Goal: Information Seeking & Learning: Learn about a topic

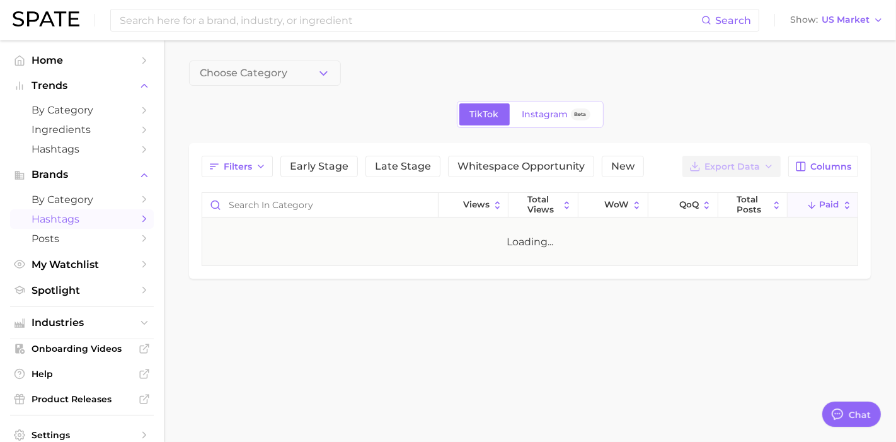
type textarea "x"
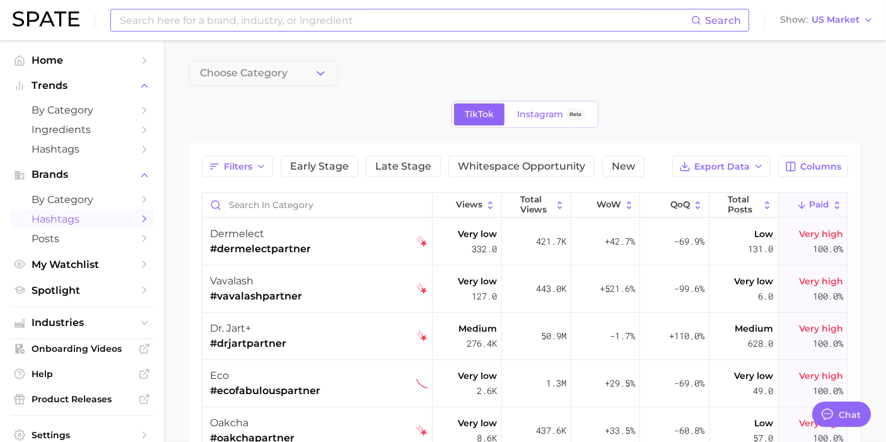
click at [397, 20] on input at bounding box center [405, 19] width 572 height 21
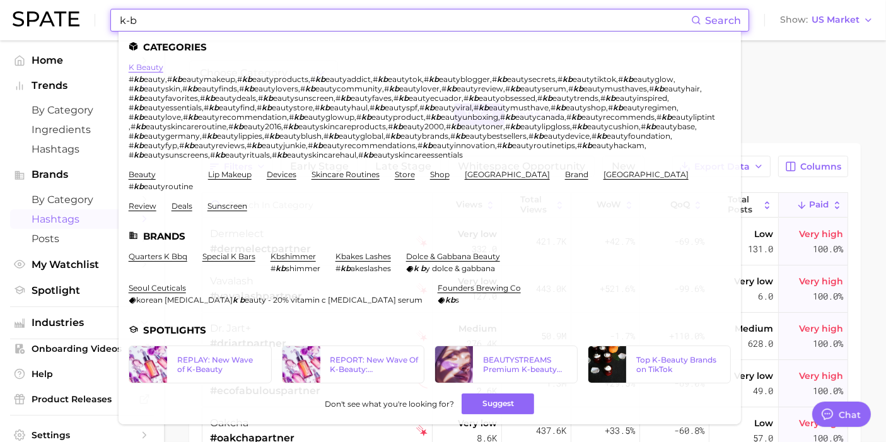
type input "k-b"
click at [153, 67] on link "k beauty" at bounding box center [146, 66] width 35 height 9
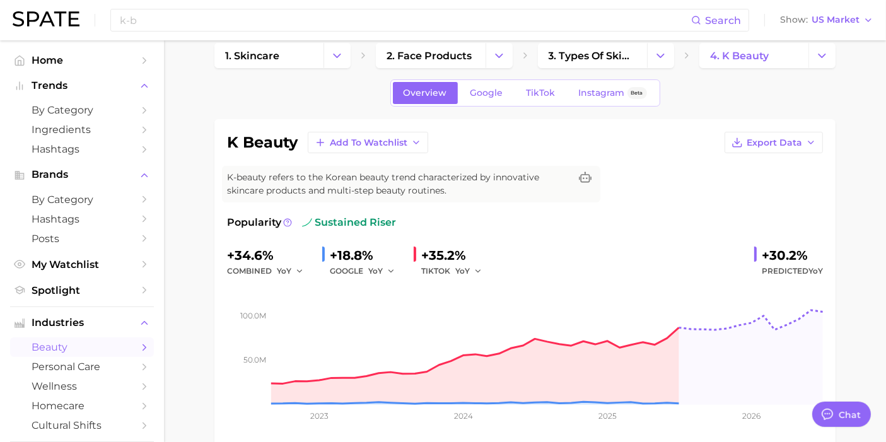
scroll to position [18, 0]
click at [542, 93] on span "TikTok" at bounding box center [540, 93] width 29 height 11
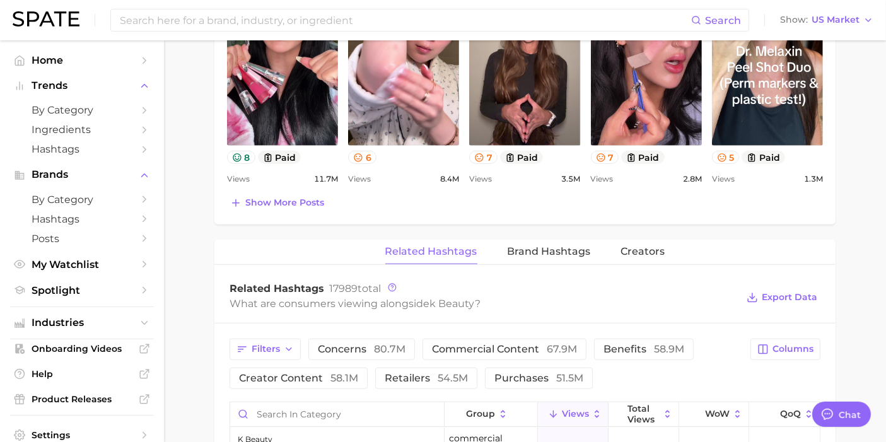
scroll to position [780, 0]
click at [621, 249] on span "Creators" at bounding box center [643, 251] width 44 height 11
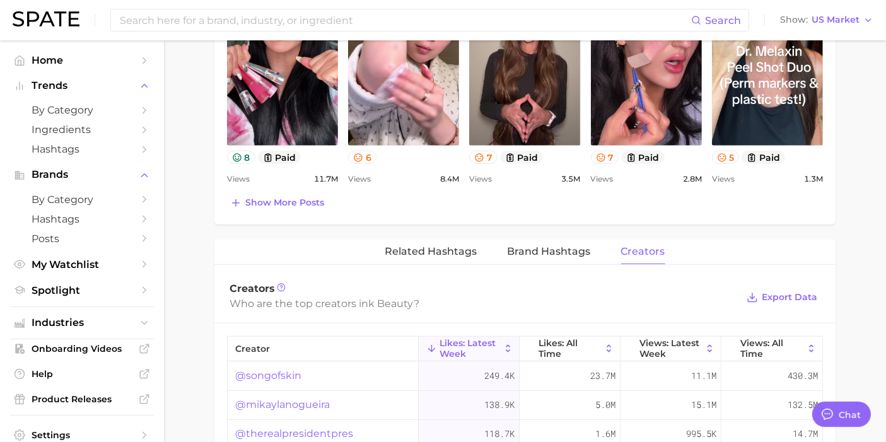
scroll to position [929, 0]
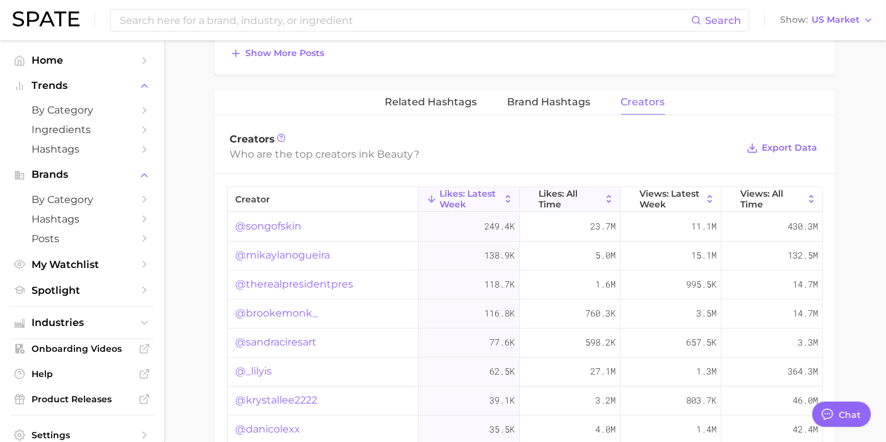
click at [572, 192] on span "Likes: All Time" at bounding box center [569, 198] width 62 height 20
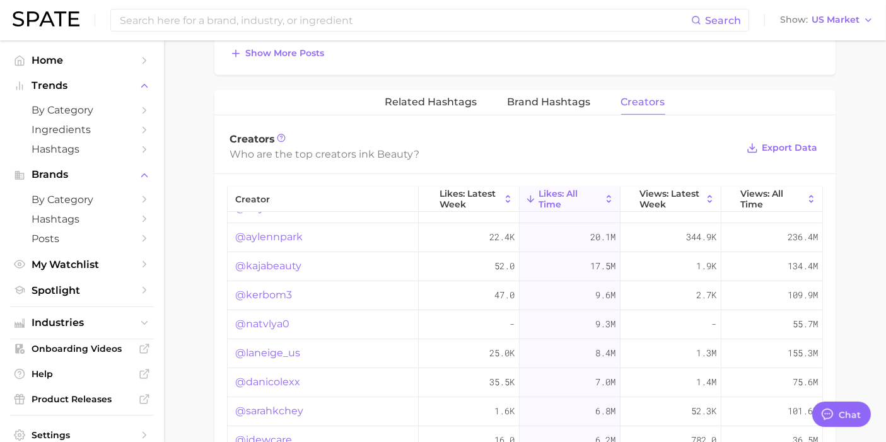
scroll to position [49, 0]
click at [96, 220] on span "Hashtags" at bounding box center [82, 219] width 101 height 12
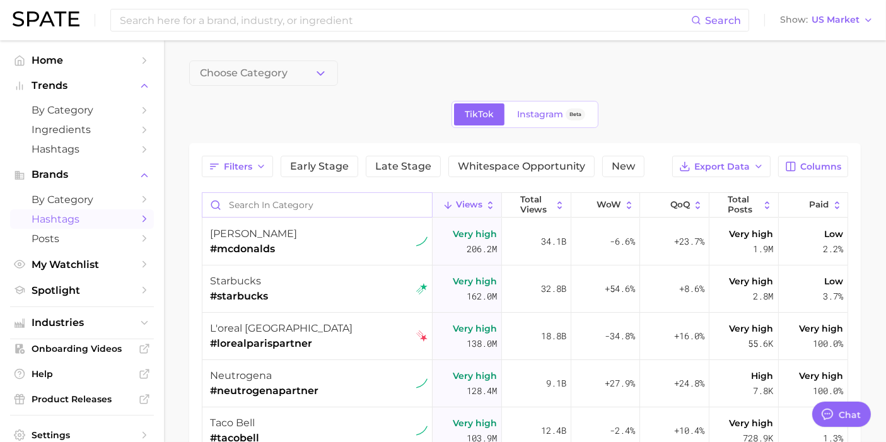
click at [267, 205] on input "Search in category" at bounding box center [316, 205] width 229 height 24
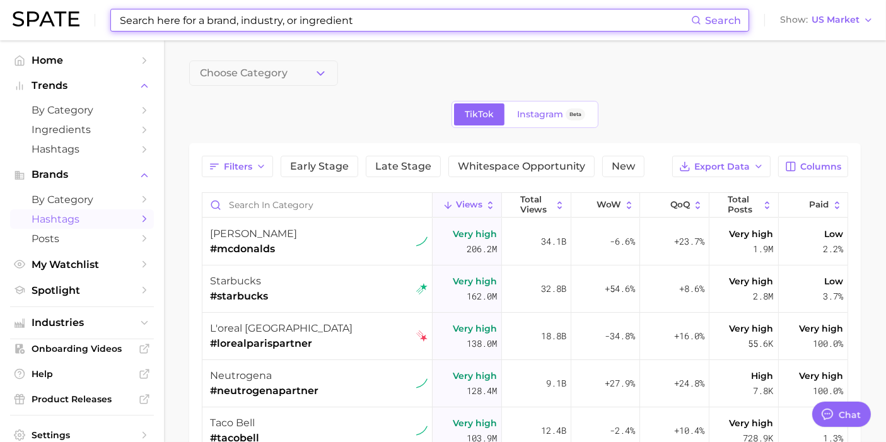
click at [241, 16] on input at bounding box center [405, 19] width 572 height 21
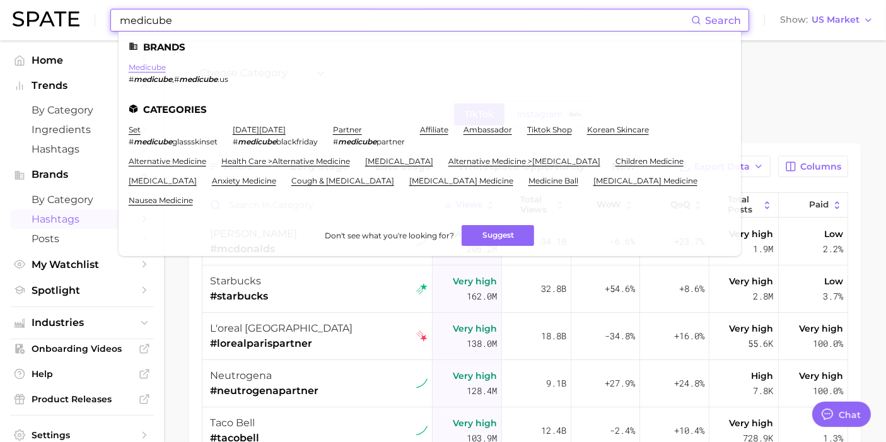
type input "medicube"
click at [154, 69] on link "medicube" at bounding box center [147, 66] width 37 height 9
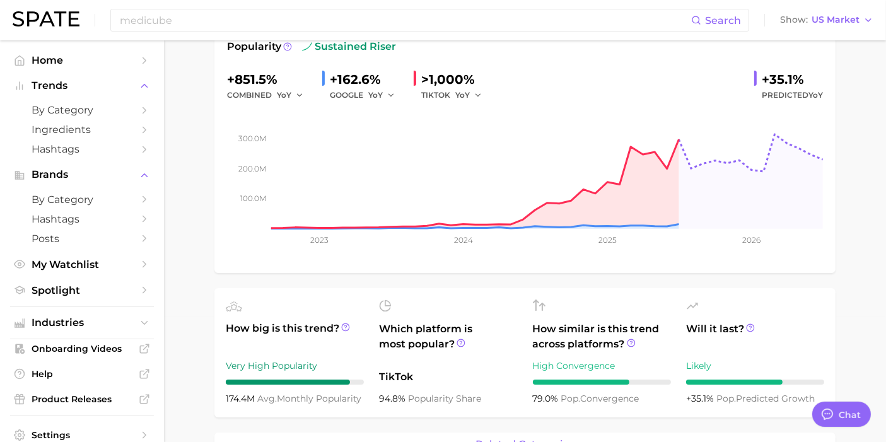
scroll to position [26, 0]
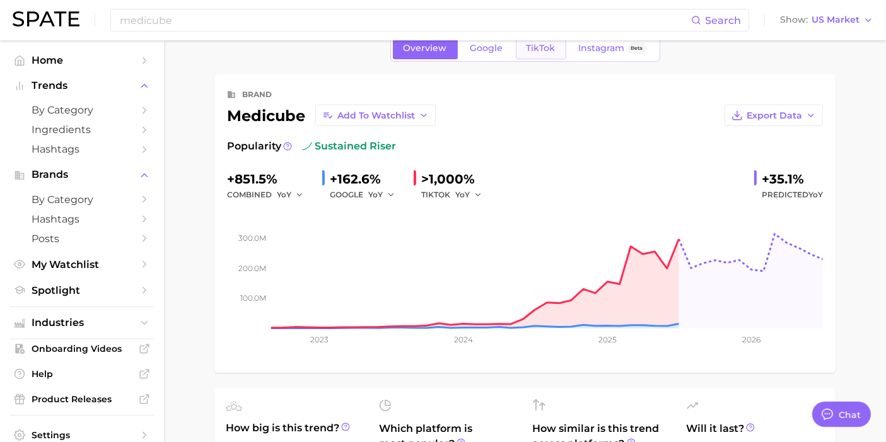
click at [533, 50] on span "TikTok" at bounding box center [540, 48] width 29 height 11
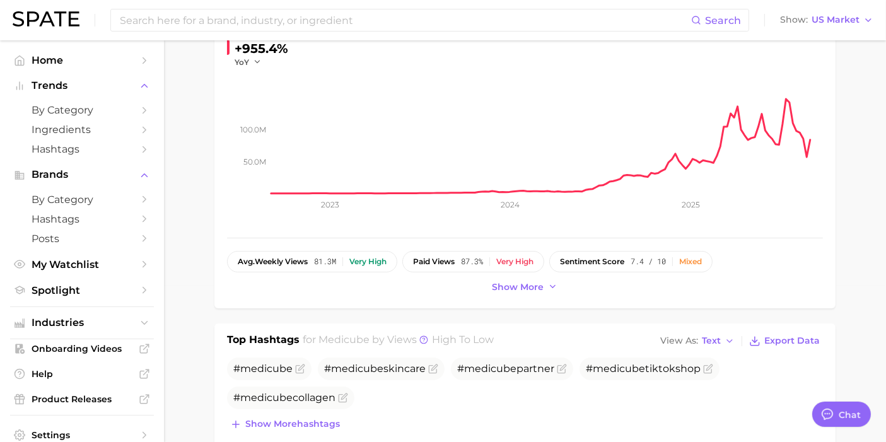
scroll to position [158, 0]
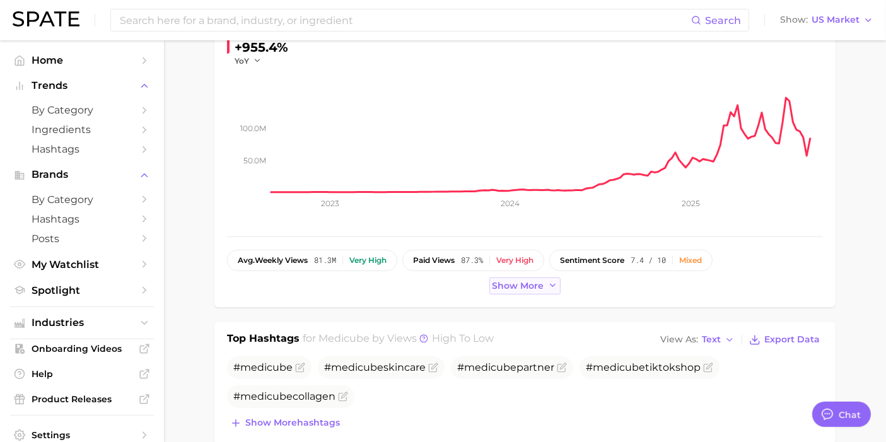
click at [517, 289] on span "Show more" at bounding box center [518, 286] width 52 height 11
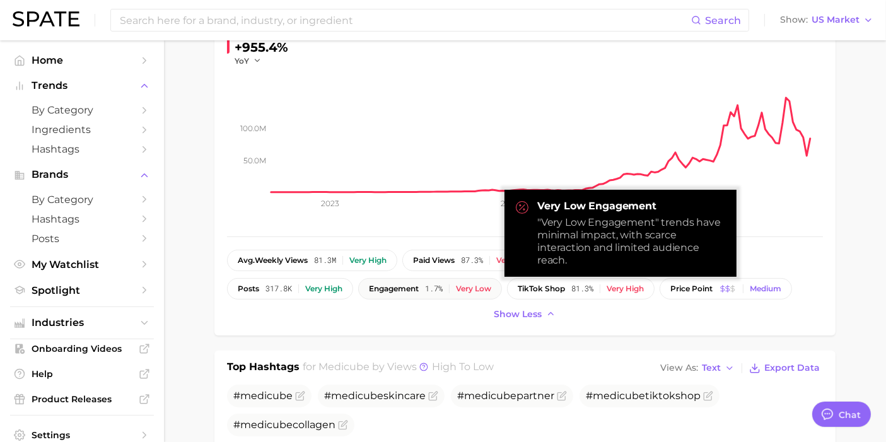
click at [405, 287] on span "engagement" at bounding box center [394, 288] width 50 height 9
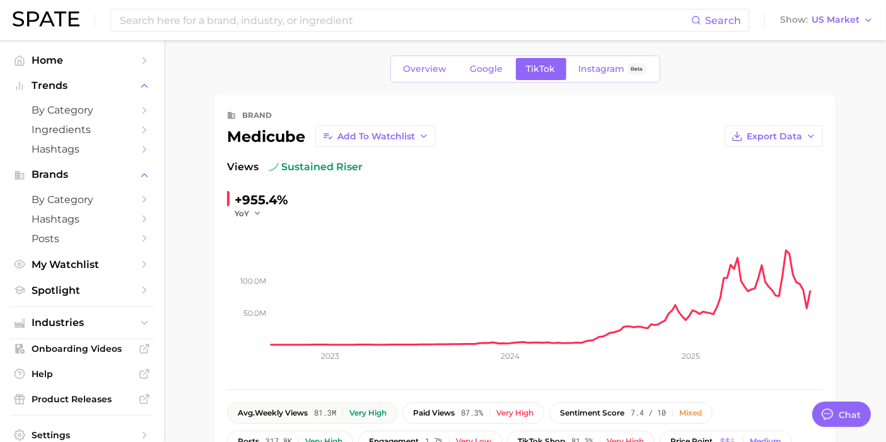
scroll to position [0, 0]
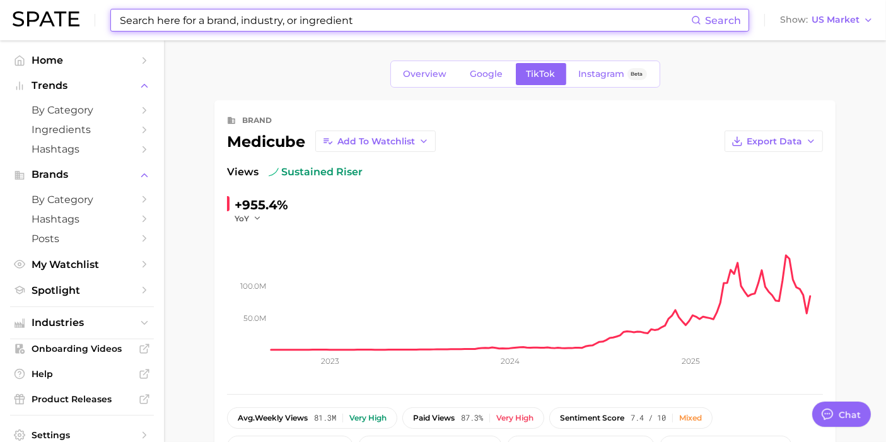
click at [186, 18] on input at bounding box center [405, 19] width 572 height 21
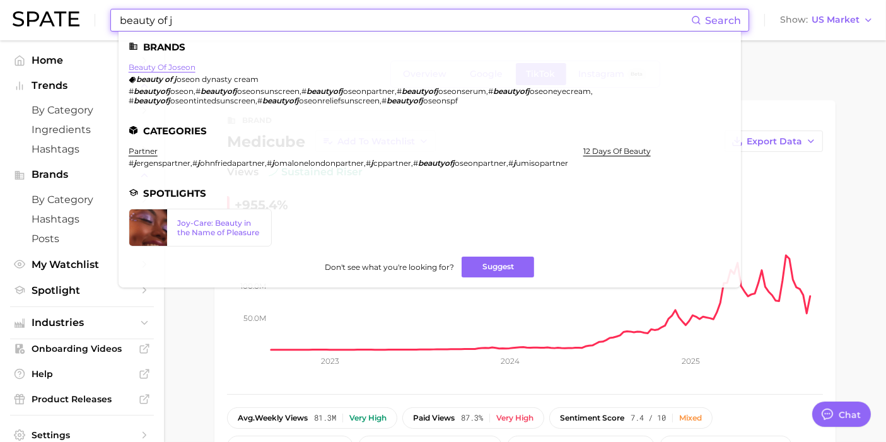
type input "beauty of j"
click at [170, 67] on link "beauty of joseon" at bounding box center [162, 66] width 67 height 9
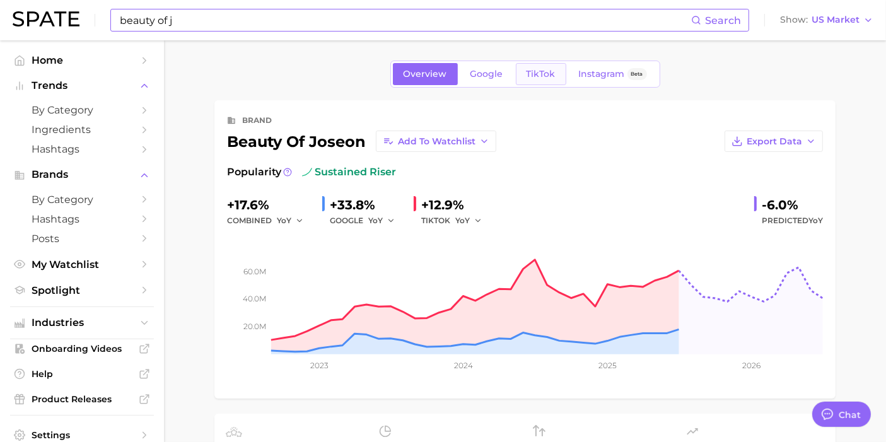
click at [540, 78] on span "TikTok" at bounding box center [540, 74] width 29 height 11
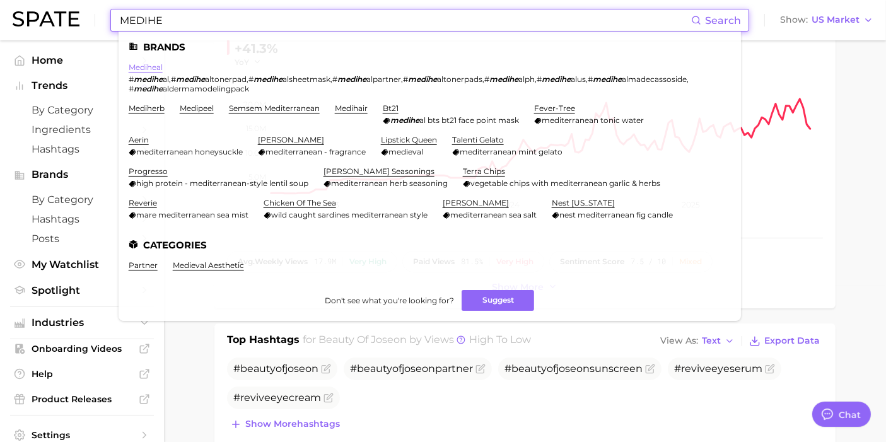
type input "MEDIHE"
click at [144, 68] on link "mediheal" at bounding box center [146, 66] width 34 height 9
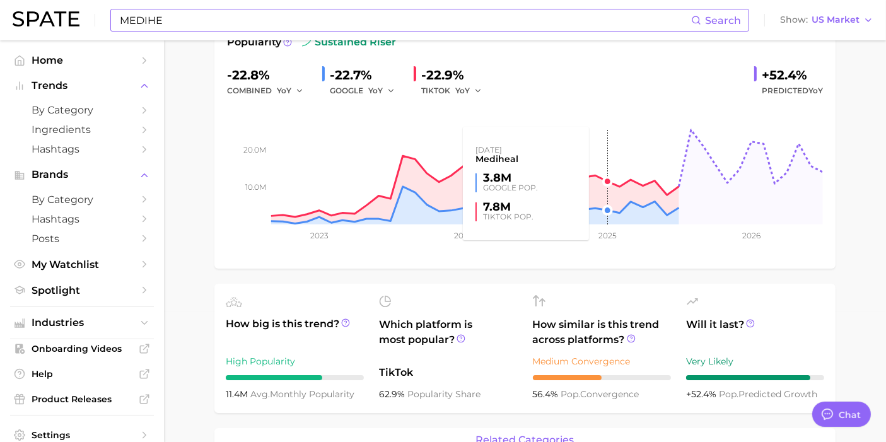
scroll to position [22, 0]
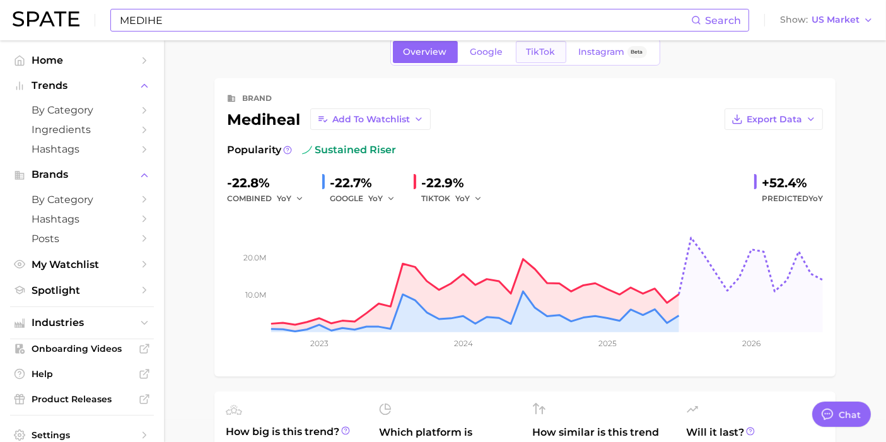
click at [540, 48] on span "TikTok" at bounding box center [540, 52] width 29 height 11
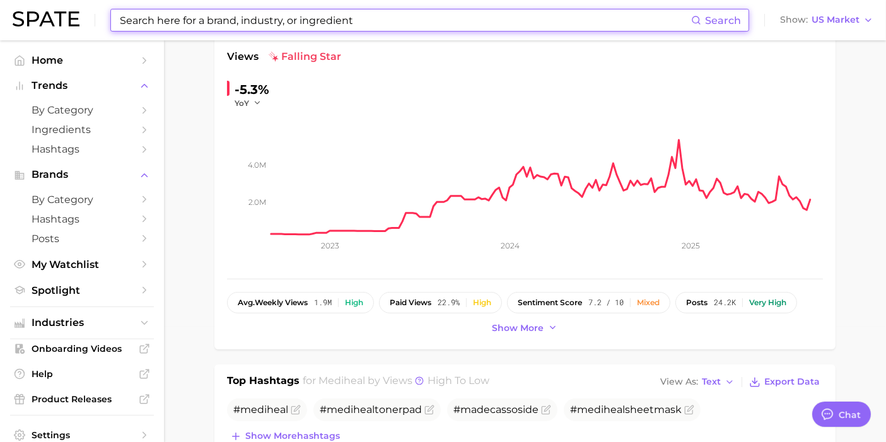
scroll to position [116, 0]
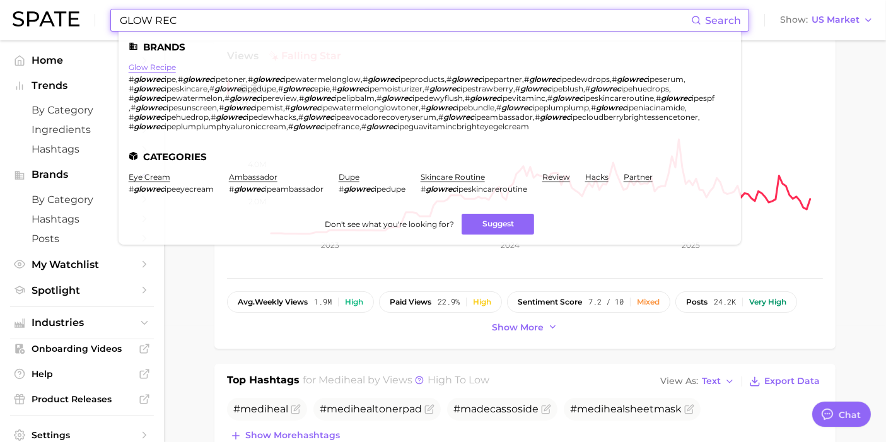
type input "GLOW REC"
click at [164, 66] on link "glow recipe" at bounding box center [152, 66] width 47 height 9
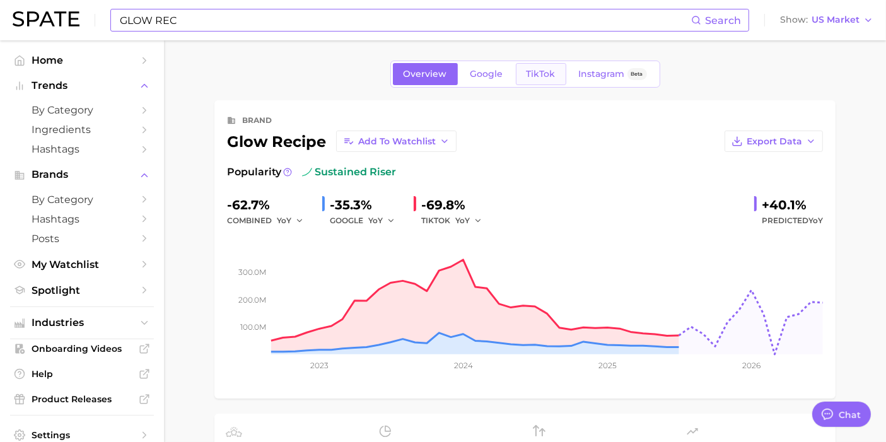
click at [533, 69] on span "TikTok" at bounding box center [540, 74] width 29 height 11
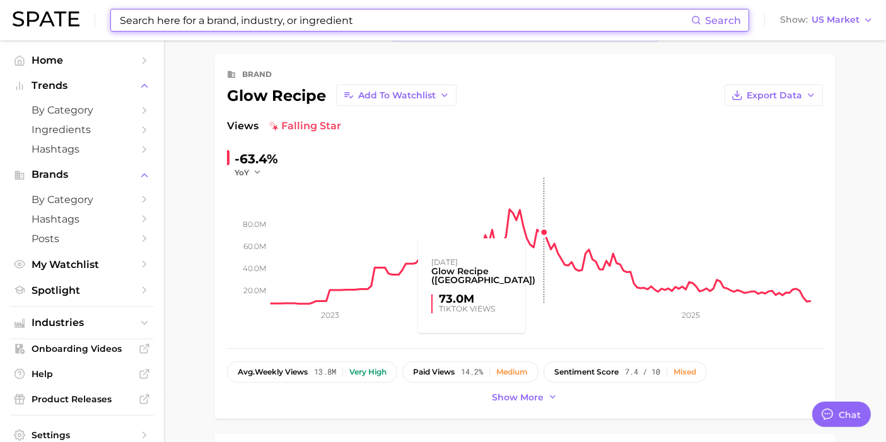
scroll to position [47, 0]
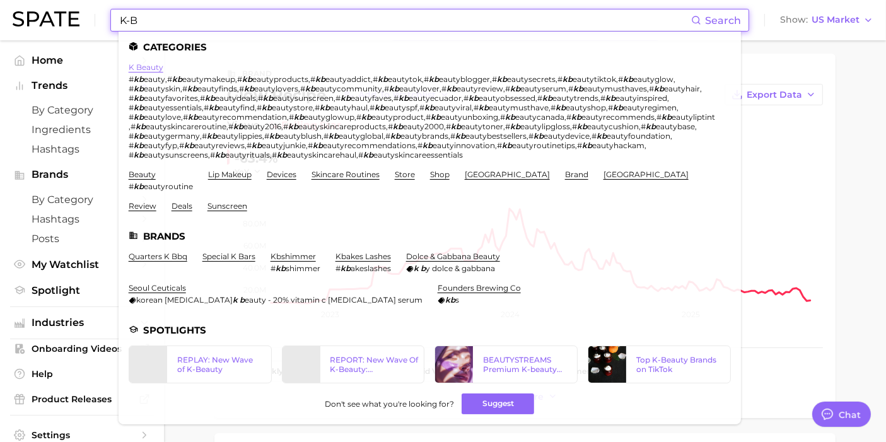
type input "K-B"
click at [151, 66] on link "k beauty" at bounding box center [146, 66] width 35 height 9
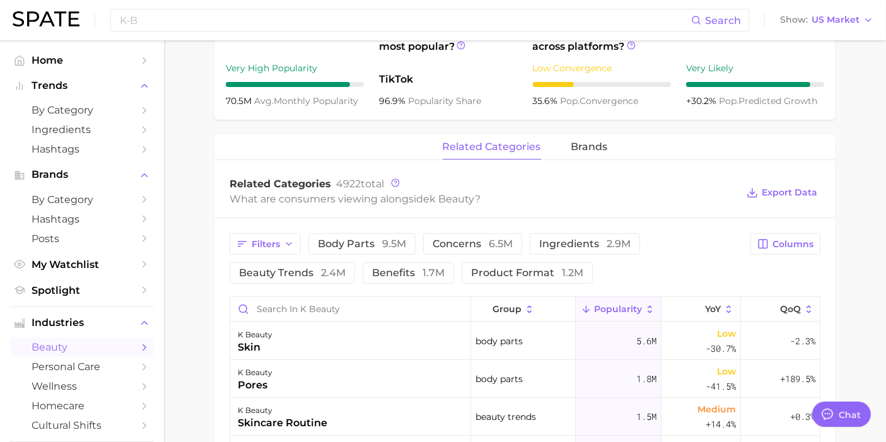
scroll to position [492, 0]
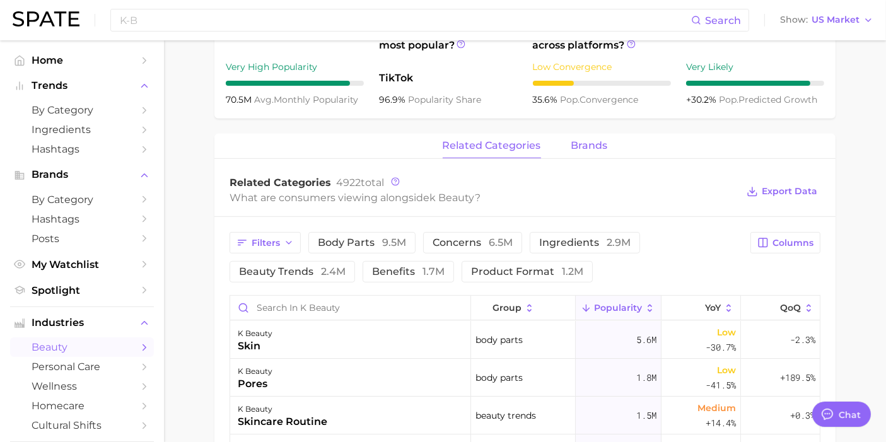
click at [583, 146] on span "brands" at bounding box center [589, 145] width 37 height 11
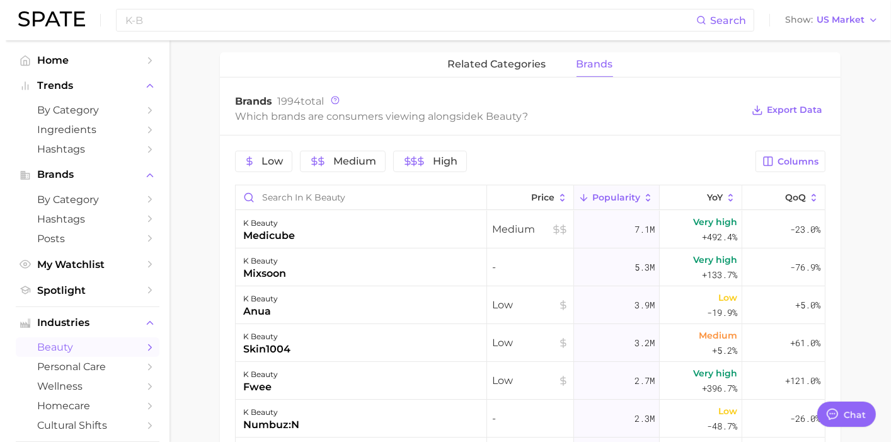
scroll to position [603, 0]
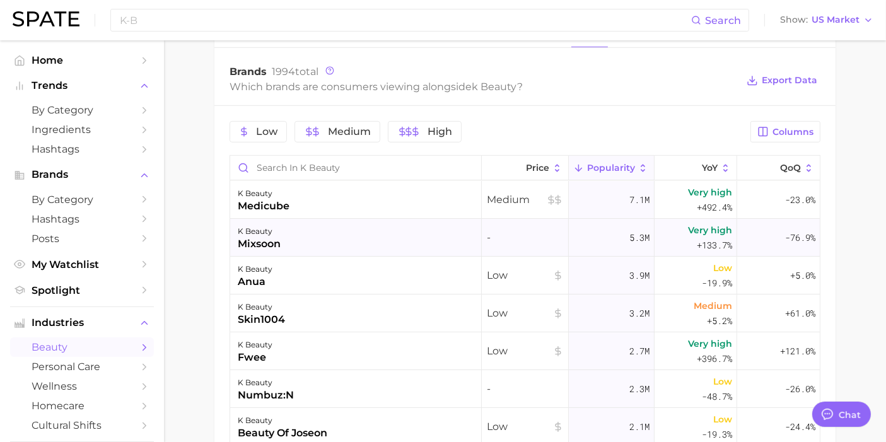
click at [310, 238] on div "k beauty mixsoon" at bounding box center [356, 238] width 252 height 38
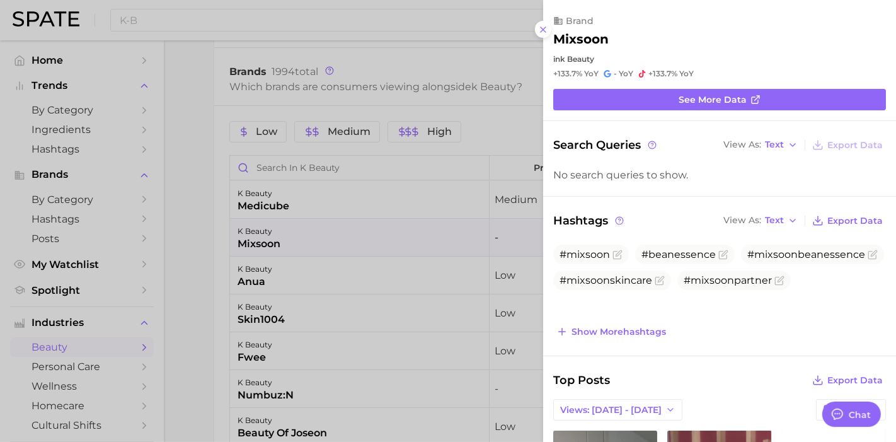
scroll to position [0, 0]
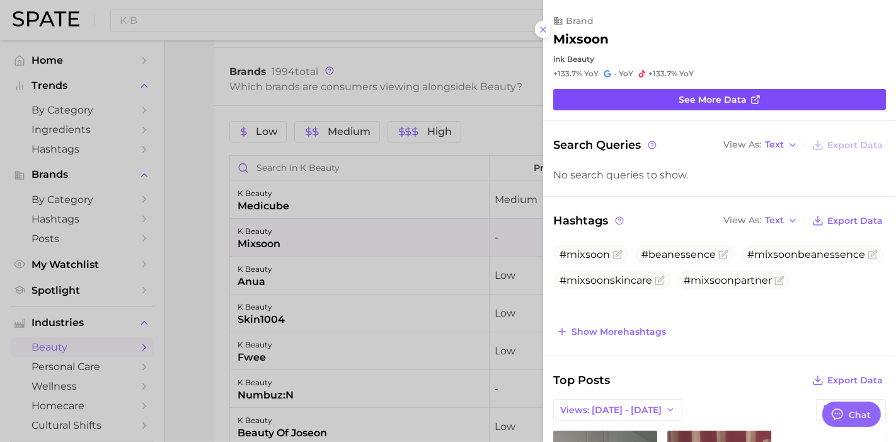
click at [650, 93] on link "See more data" at bounding box center [719, 99] width 333 height 21
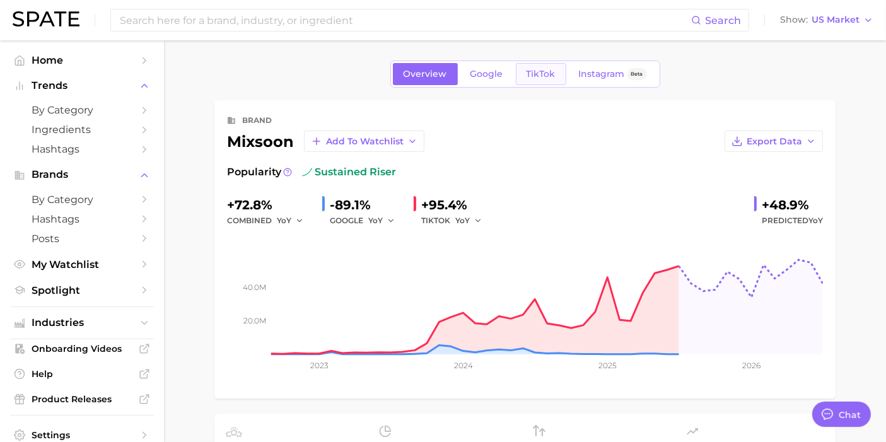
click at [553, 71] on span "TikTok" at bounding box center [540, 74] width 29 height 11
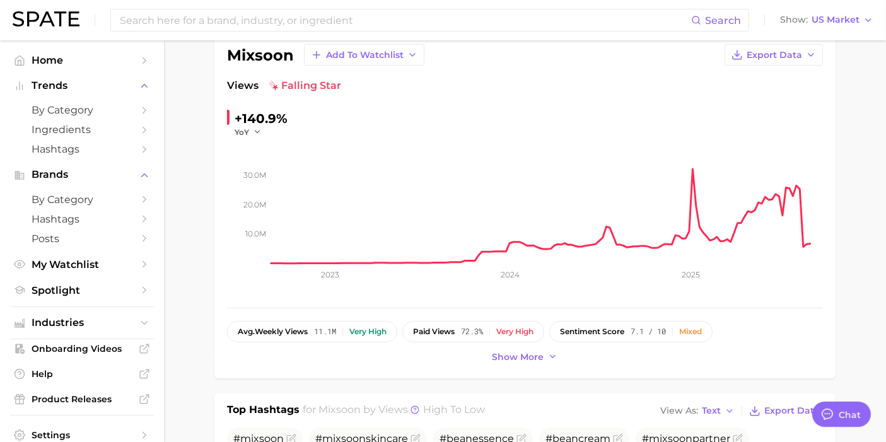
scroll to position [88, 0]
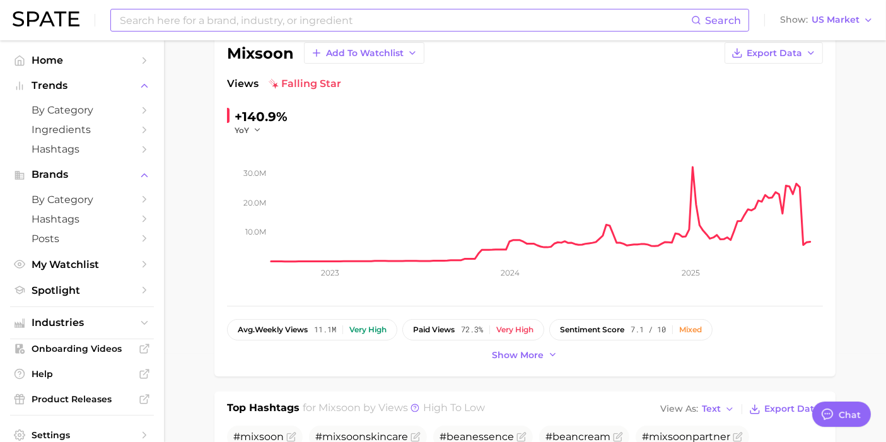
click at [282, 26] on input at bounding box center [405, 19] width 572 height 21
type input "DR."
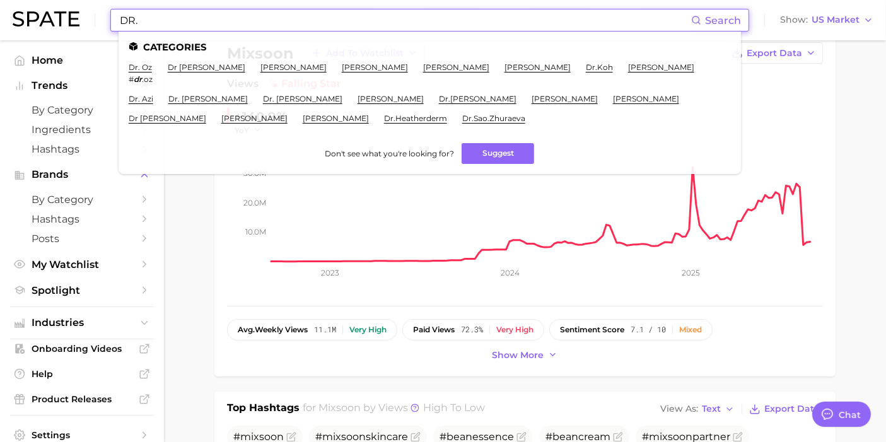
type textarea "x"
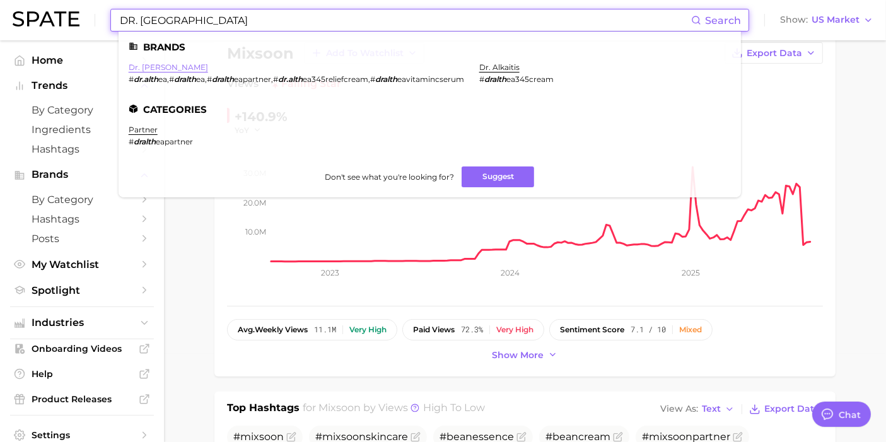
type input "DR. ALTH"
click at [153, 69] on link "dr. althea" at bounding box center [168, 66] width 79 height 9
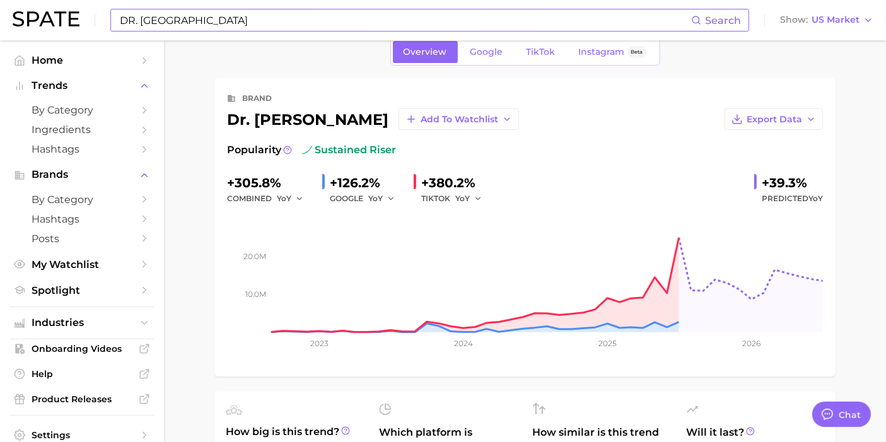
scroll to position [21, 0]
click at [536, 50] on span "TikTok" at bounding box center [540, 52] width 29 height 11
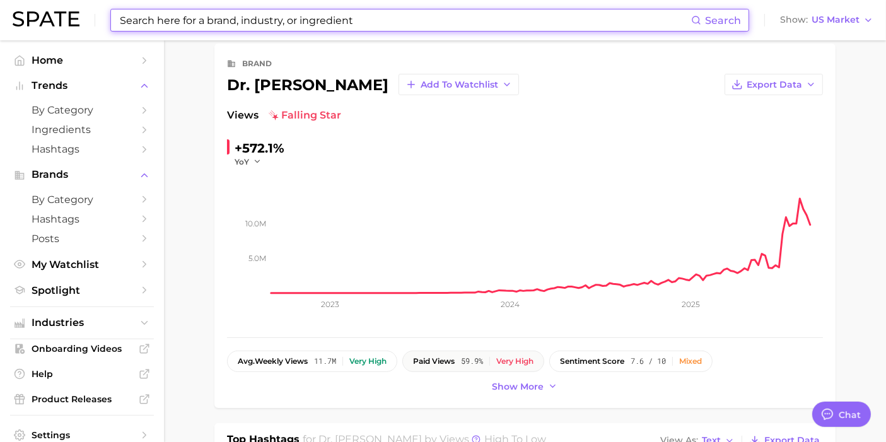
scroll to position [50, 0]
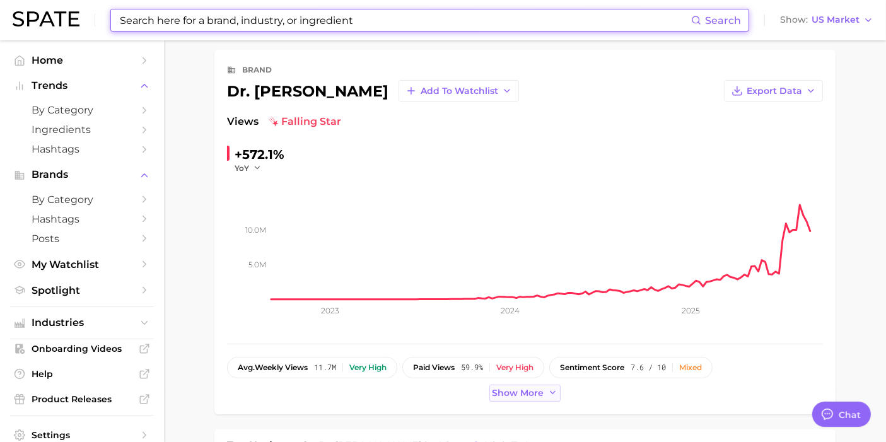
click at [536, 393] on span "Show more" at bounding box center [518, 393] width 52 height 11
